Goal: Book appointment/travel/reservation

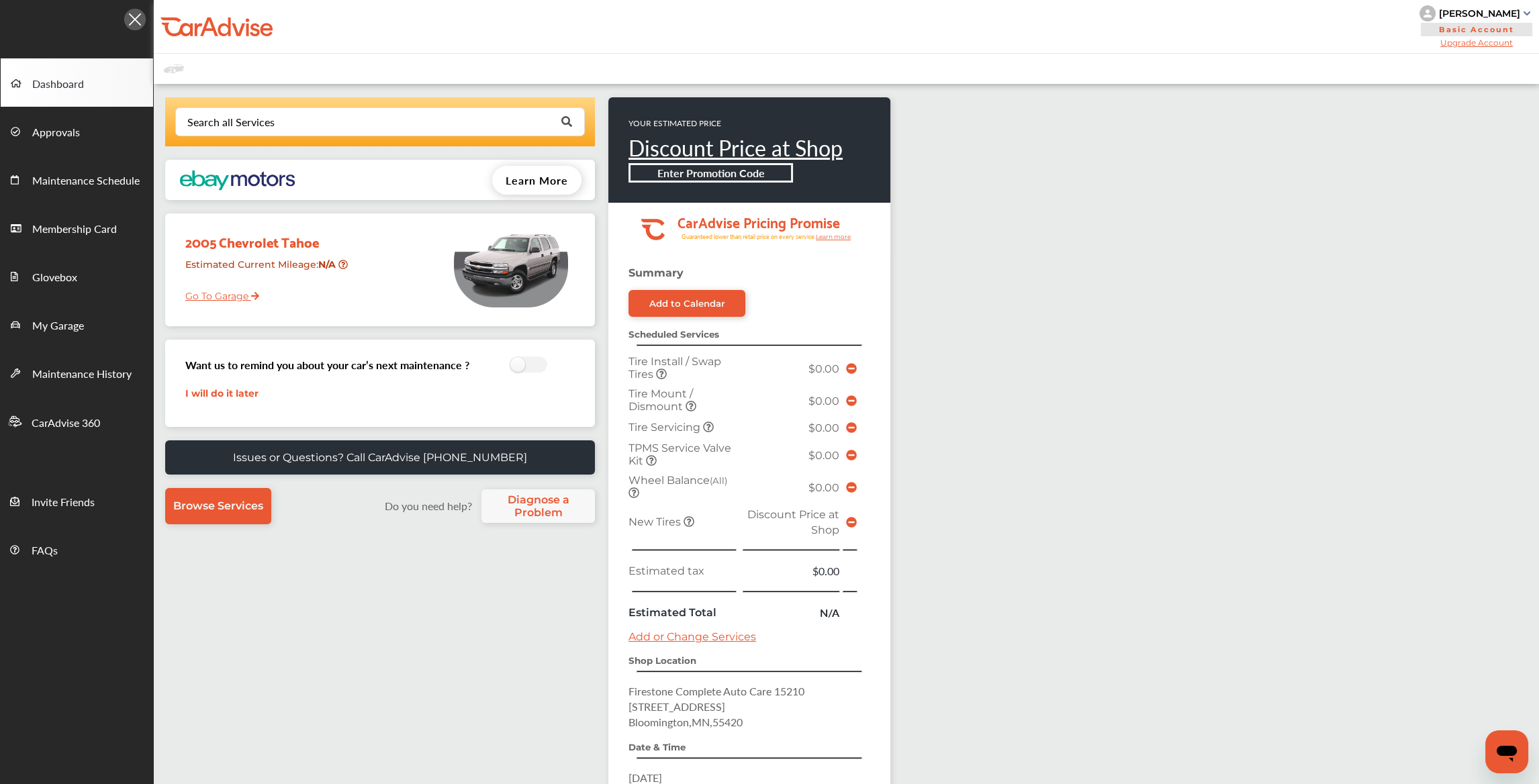
click at [244, 293] on link "Go To Garage" at bounding box center [217, 292] width 84 height 26
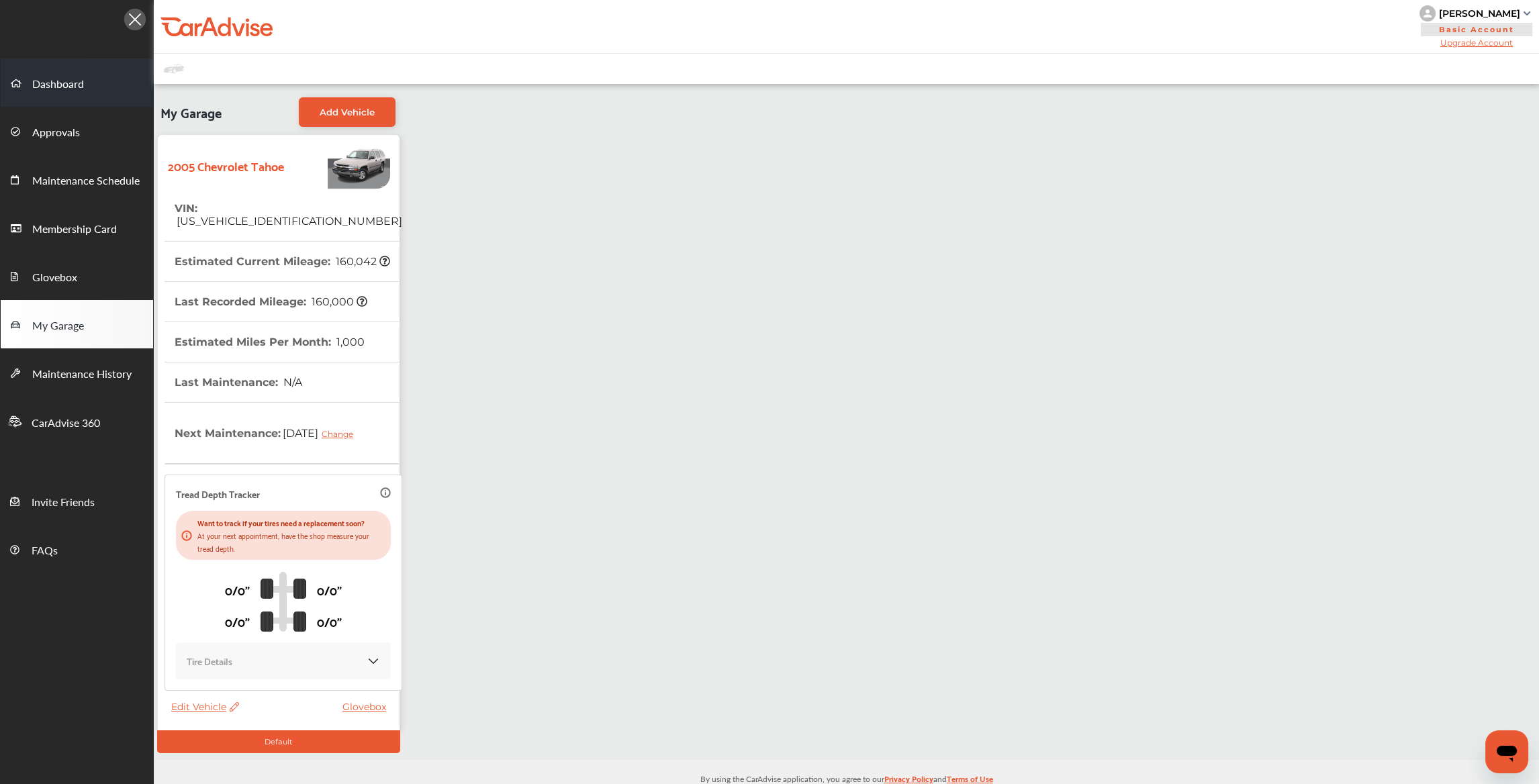
click at [79, 81] on span "Dashboard" at bounding box center [58, 84] width 52 height 17
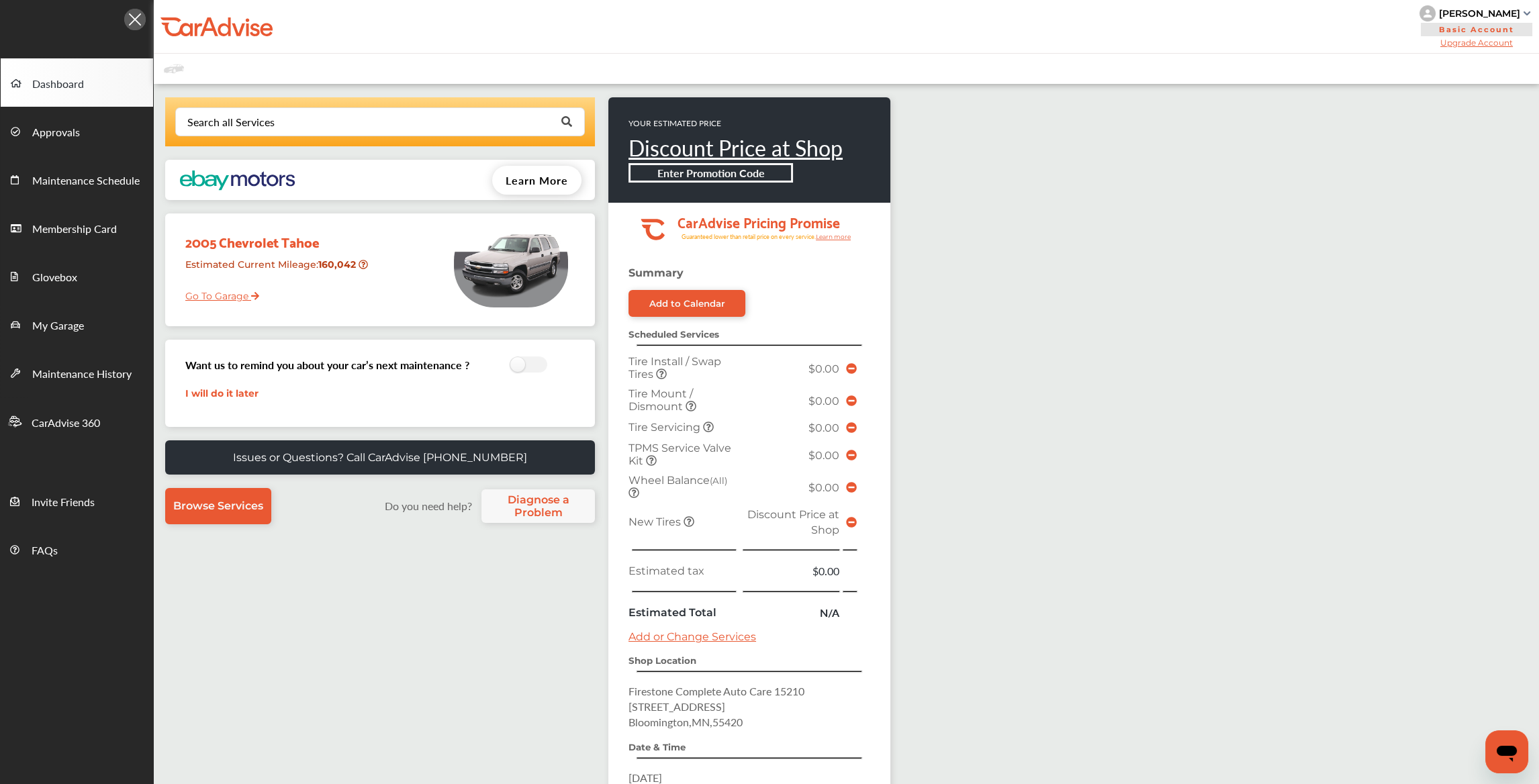
scroll to position [67, 0]
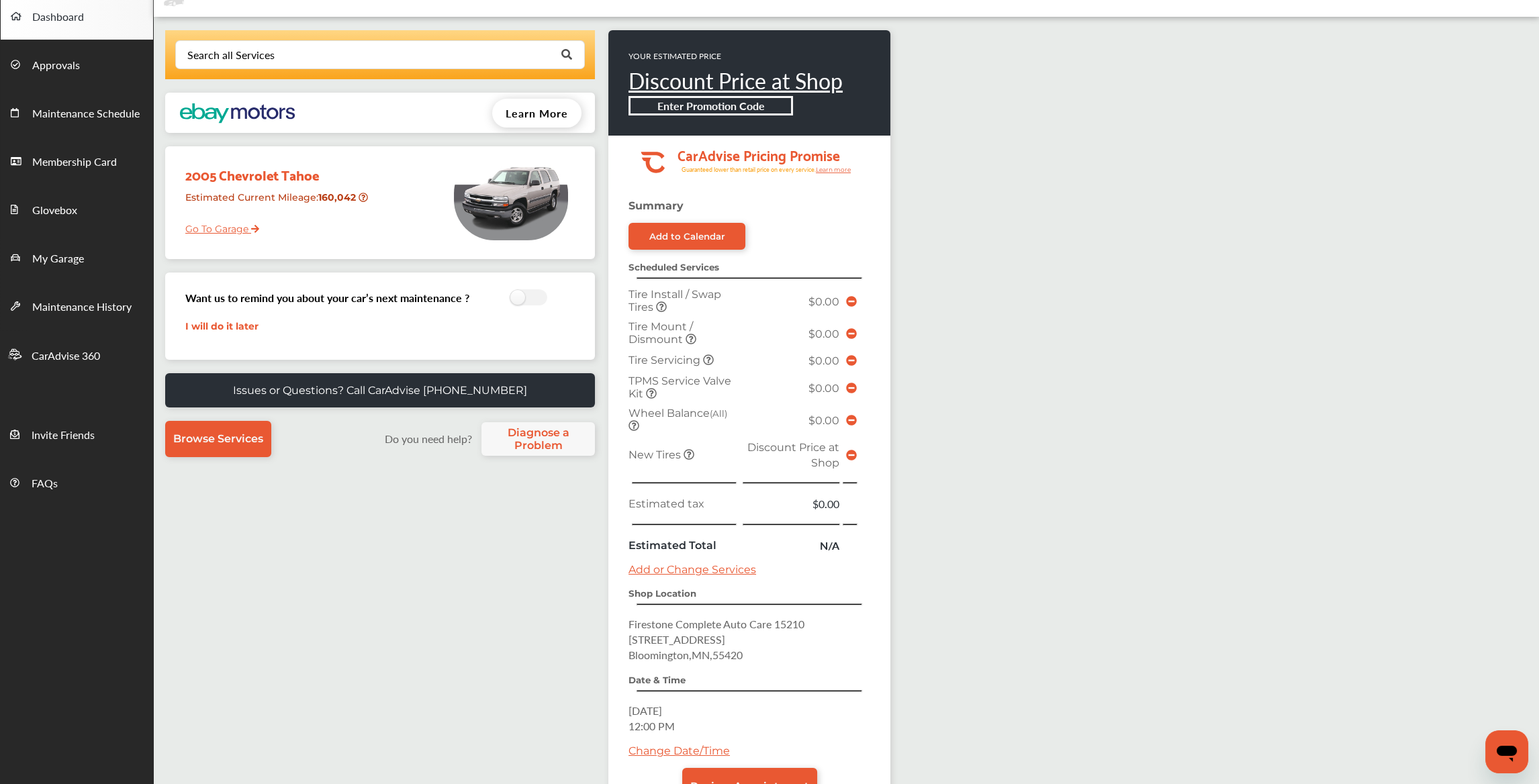
click at [849, 450] on icon at bounding box center [851, 455] width 10 height 10
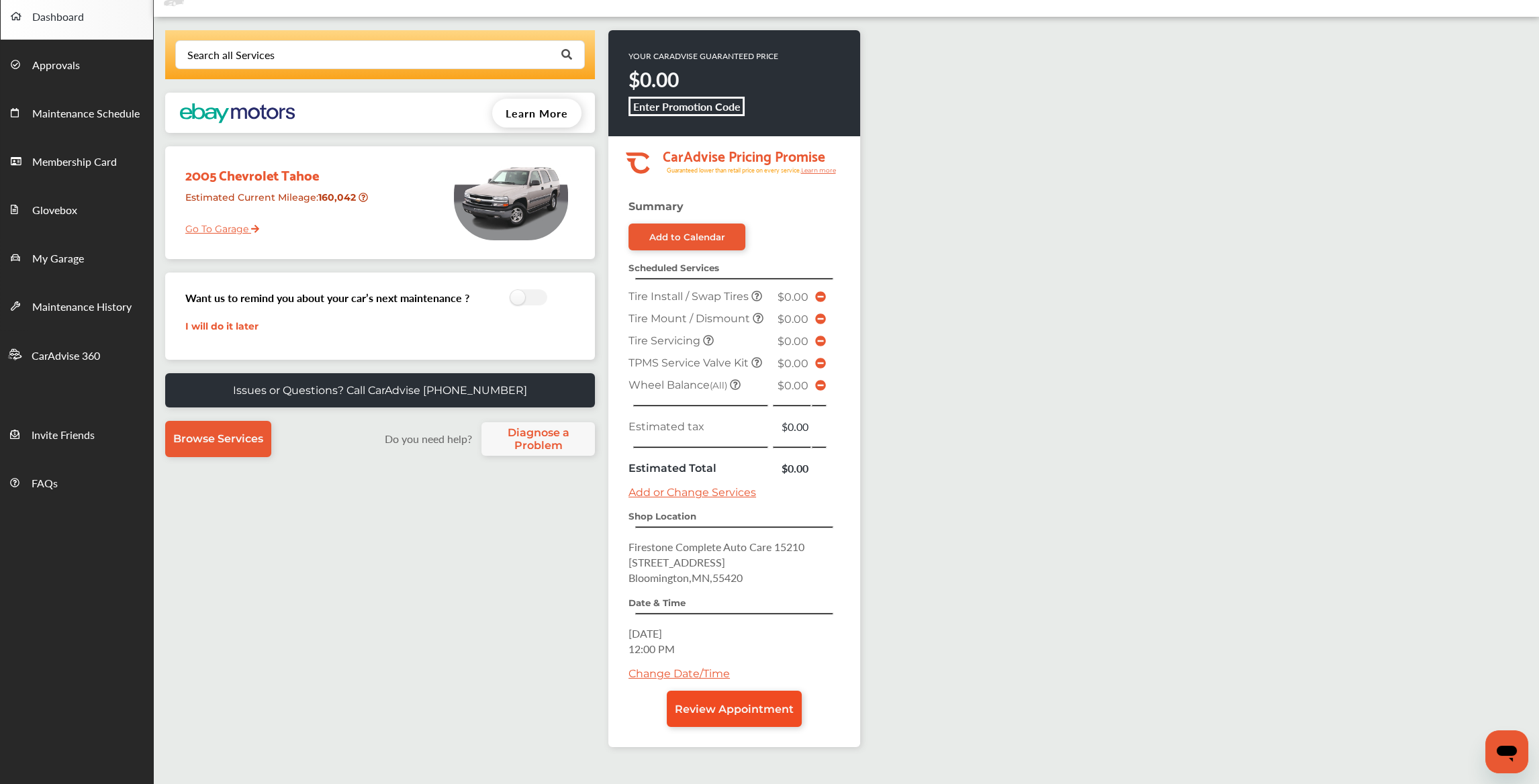
click at [765, 703] on span "Review Appointment" at bounding box center [734, 709] width 119 height 13
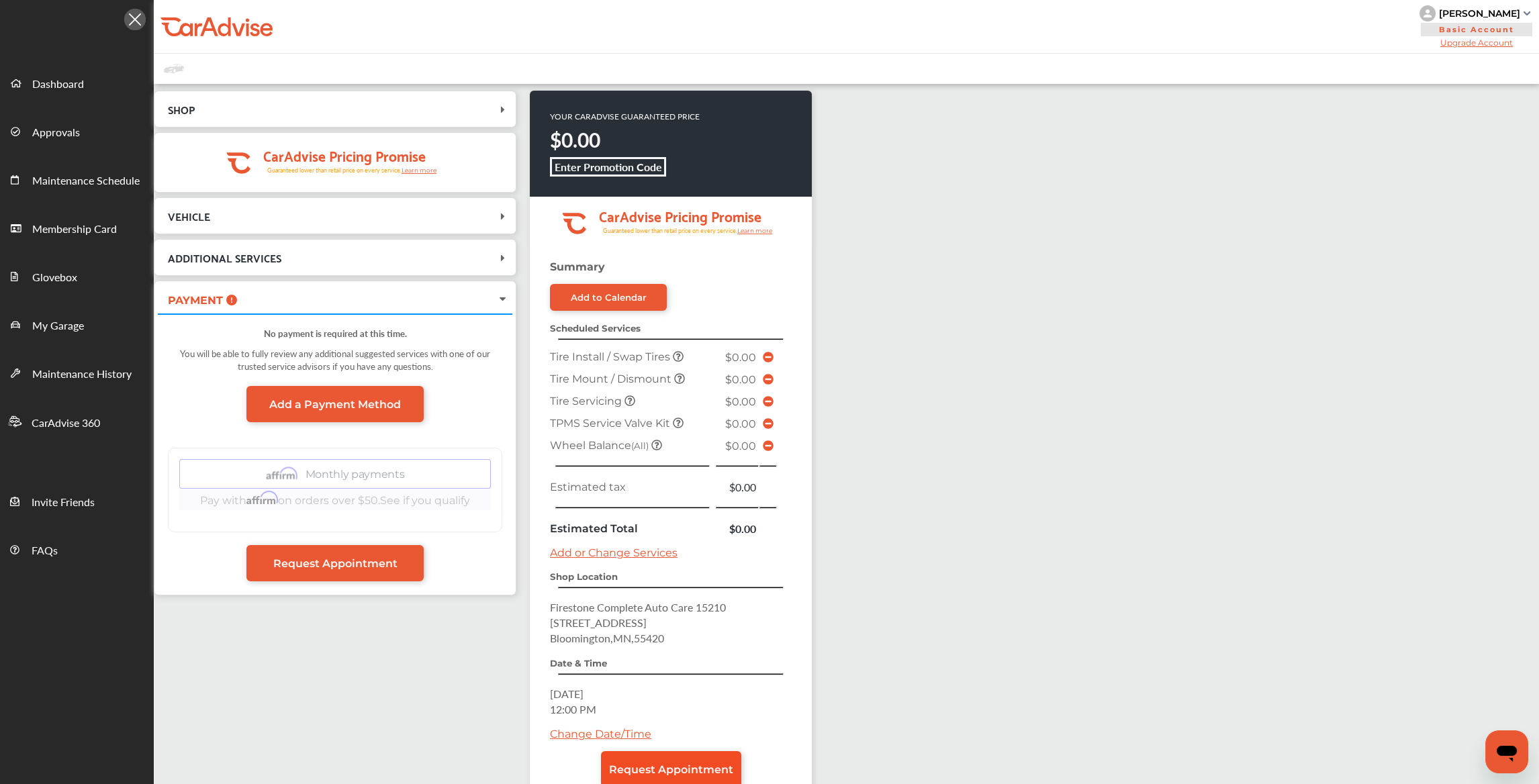
click at [683, 763] on span "Request Appointment" at bounding box center [671, 769] width 124 height 13
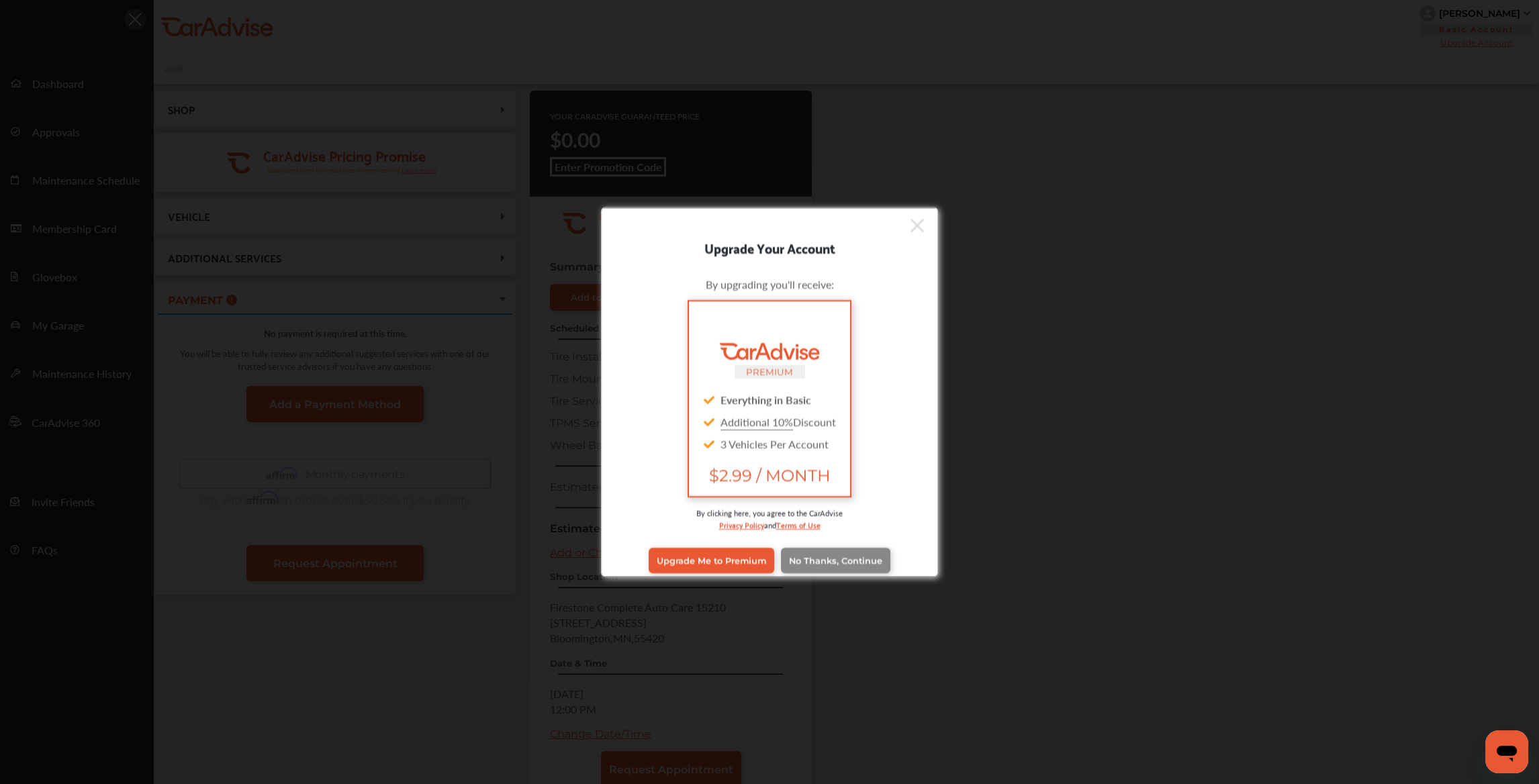
click at [842, 556] on span "No Thanks, Continue" at bounding box center [835, 560] width 93 height 10
